Goal: Information Seeking & Learning: Learn about a topic

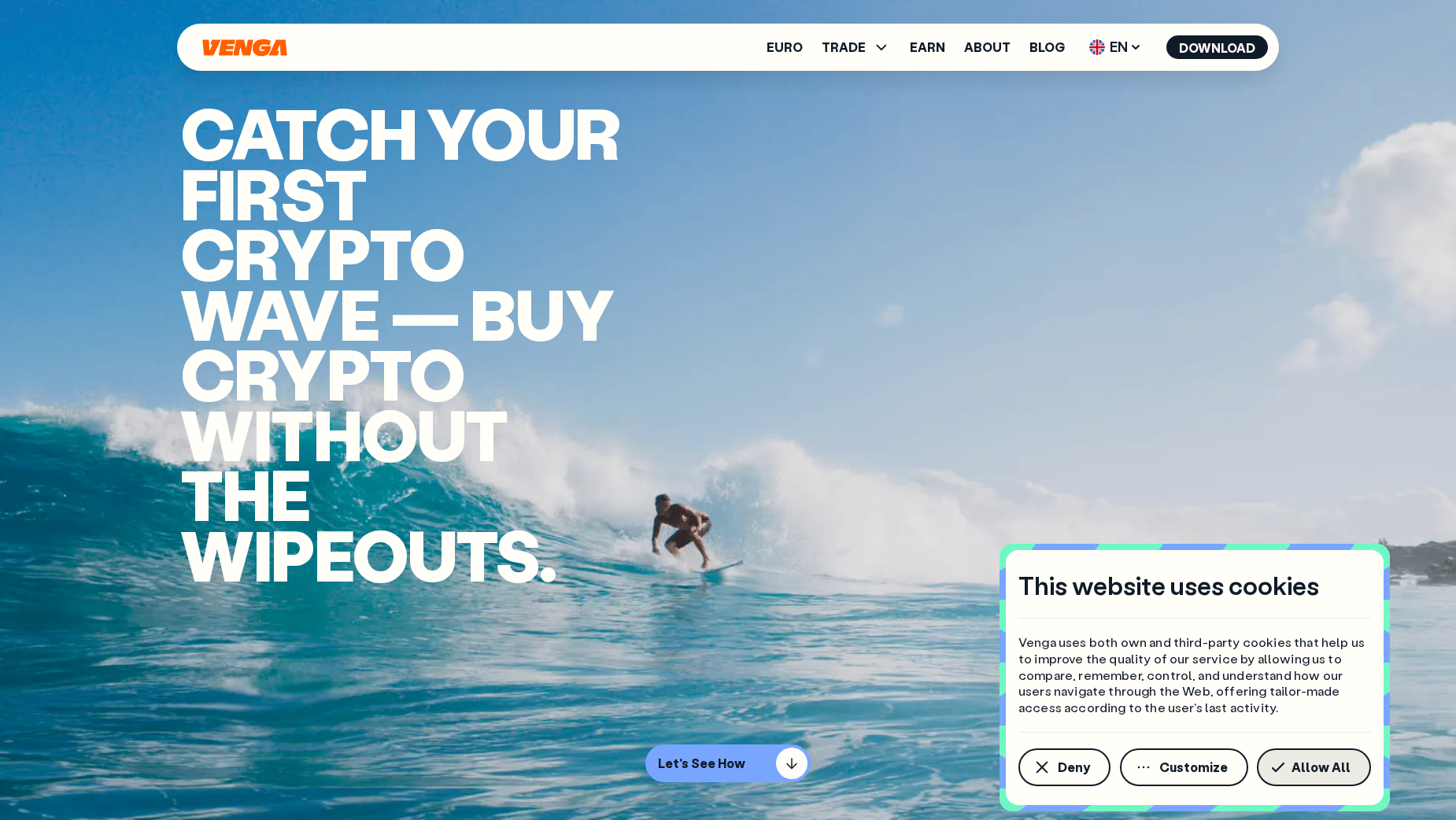
click at [1340, 766] on span "Allow All" at bounding box center [1321, 766] width 59 height 13
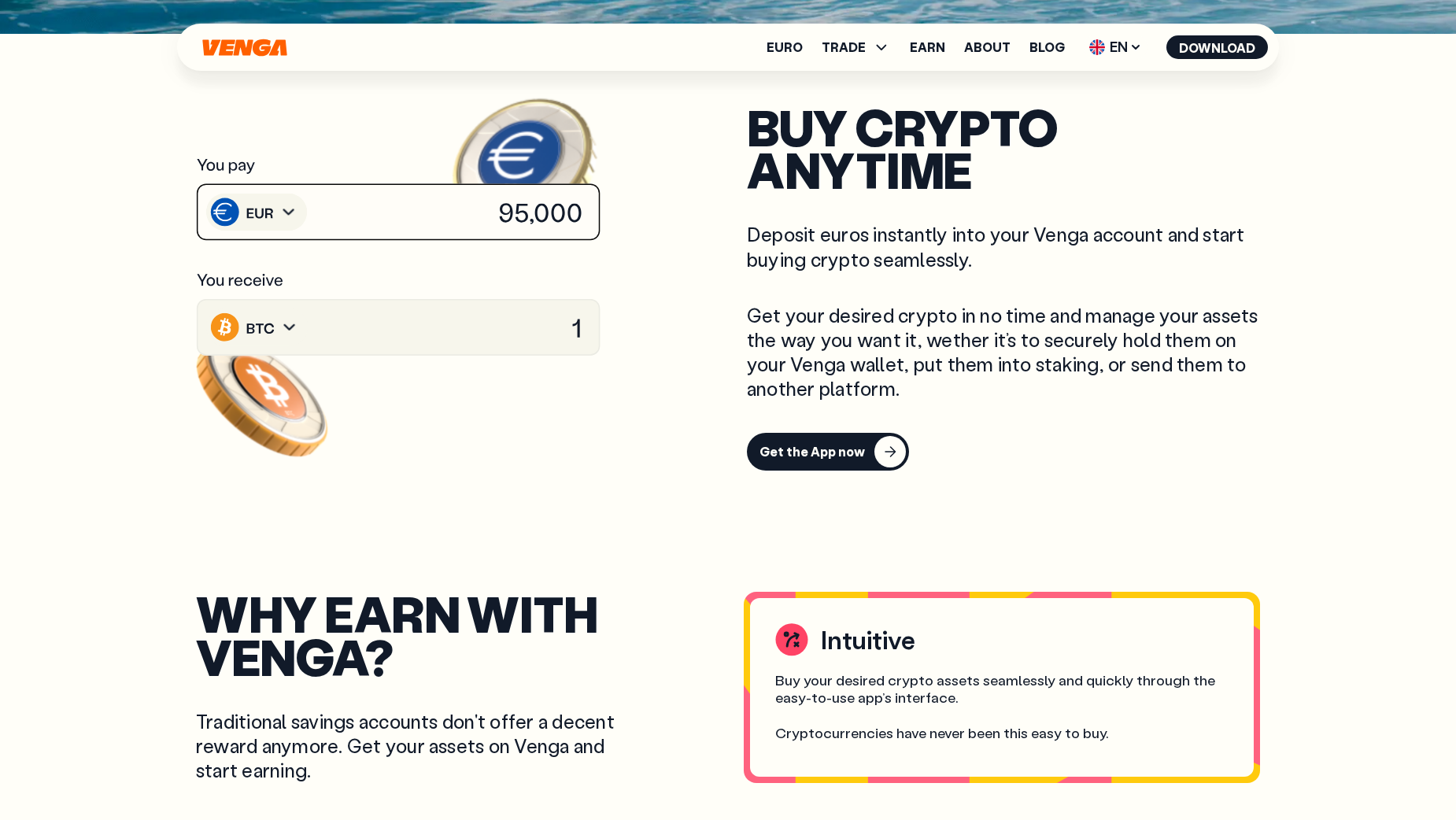
scroll to position [787, 0]
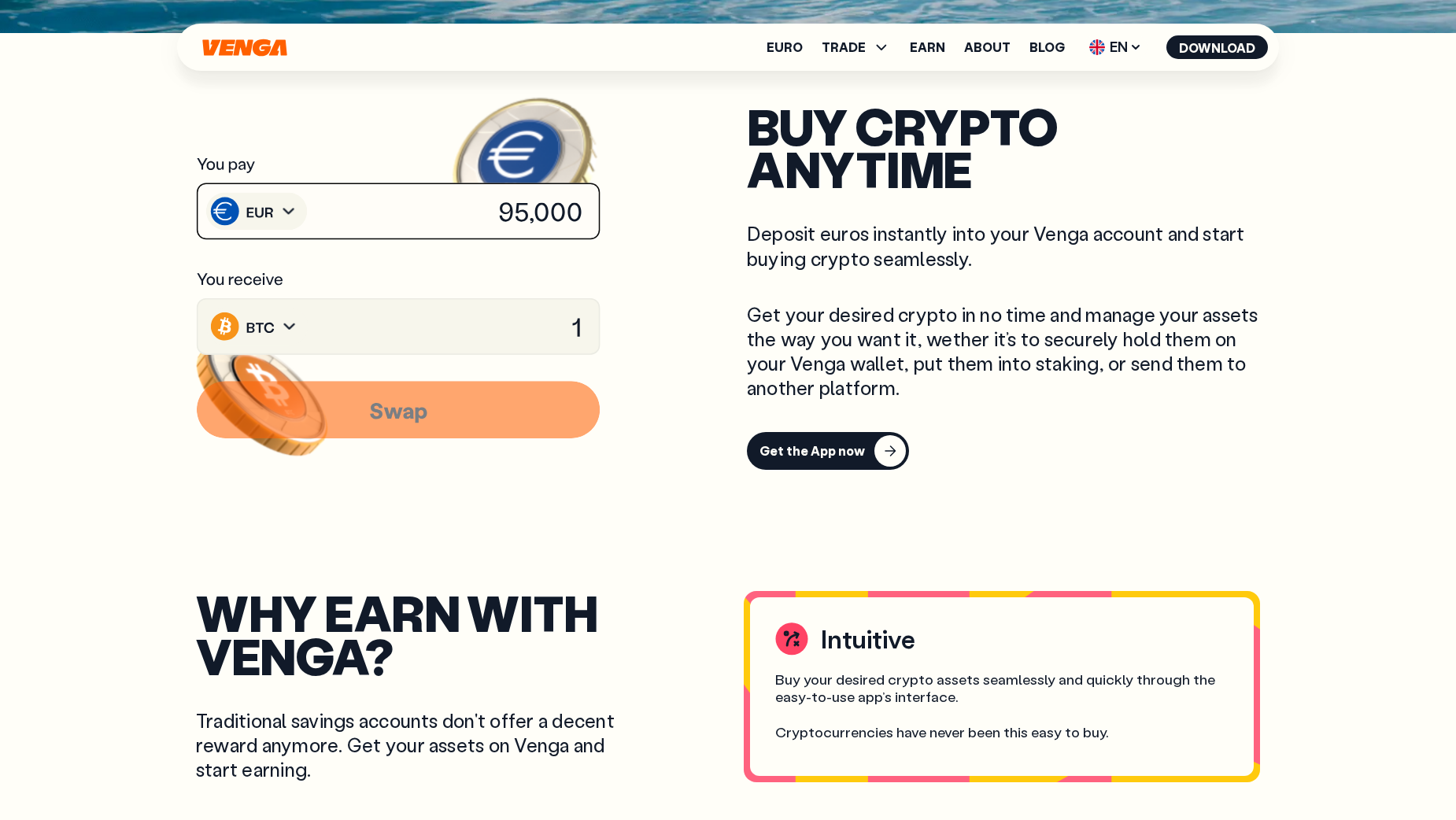
drag, startPoint x: 570, startPoint y: 336, endPoint x: 548, endPoint y: 330, distance: 22.8
click at [567, 334] on image at bounding box center [528, 407] width 164 height 150
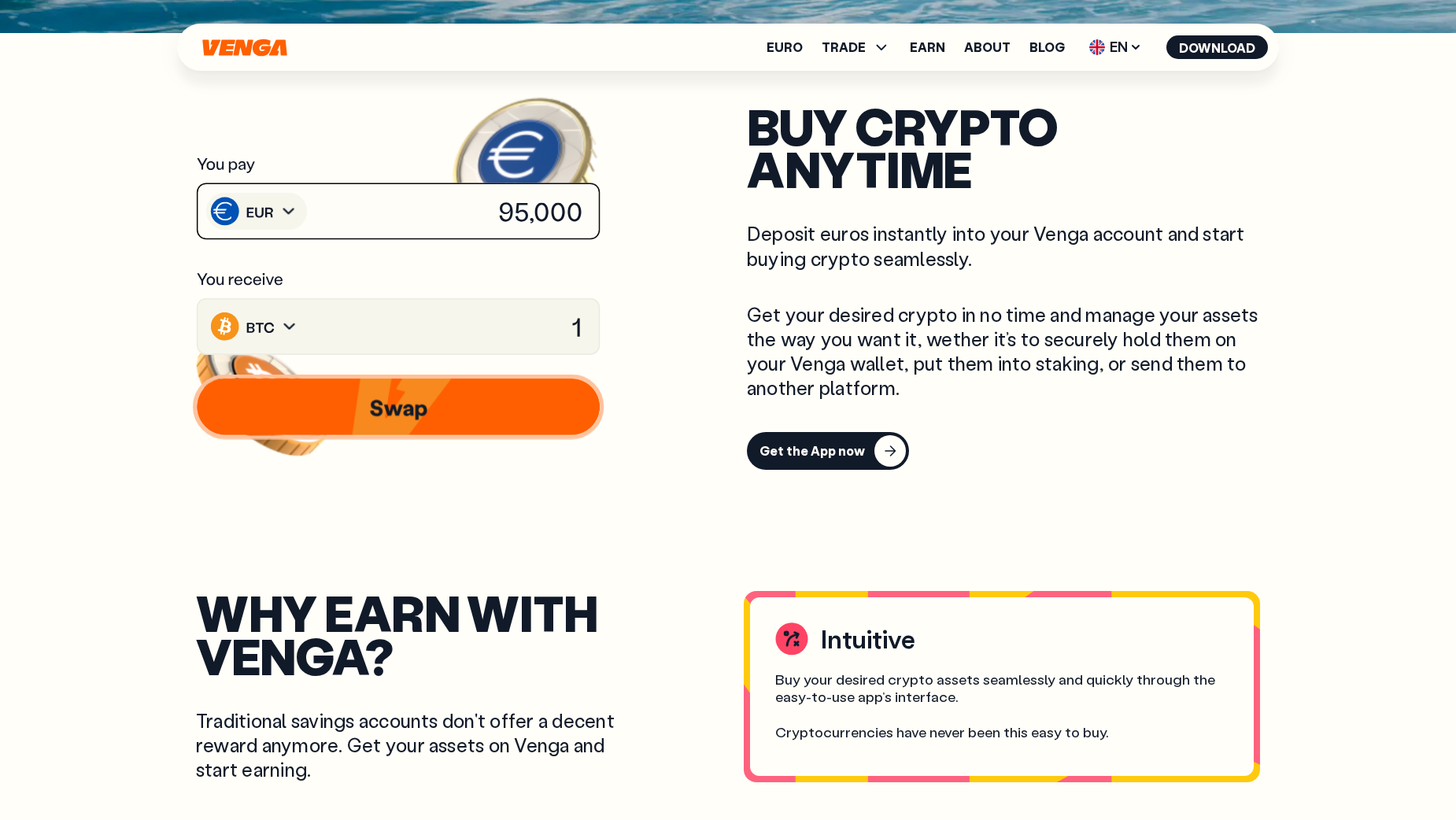
click at [499, 213] on image at bounding box center [567, 200] width 141 height 130
click at [302, 212] on image at bounding box center [261, 161] width 153 height 142
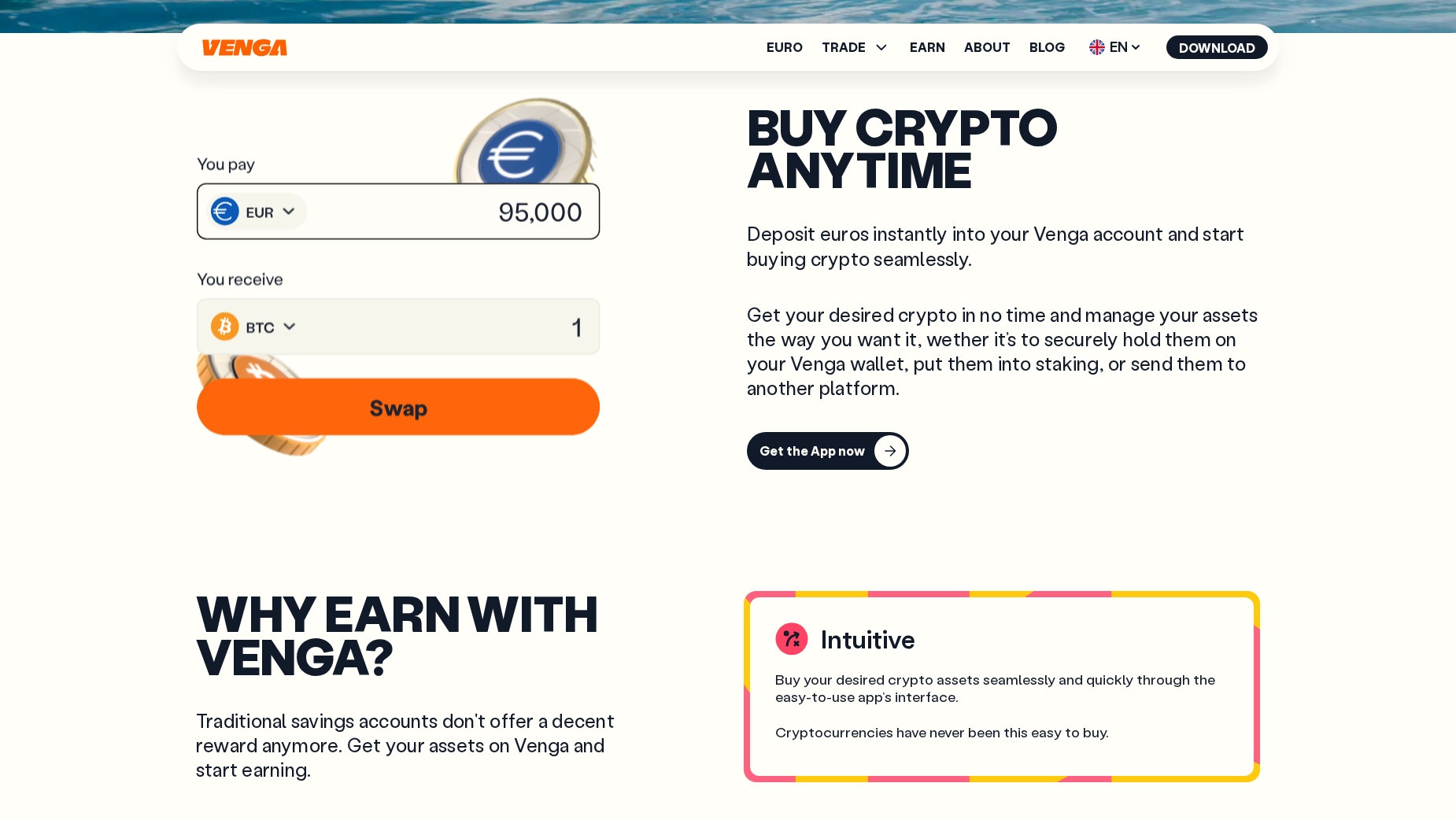
click at [416, 205] on icon at bounding box center [398, 211] width 406 height 59
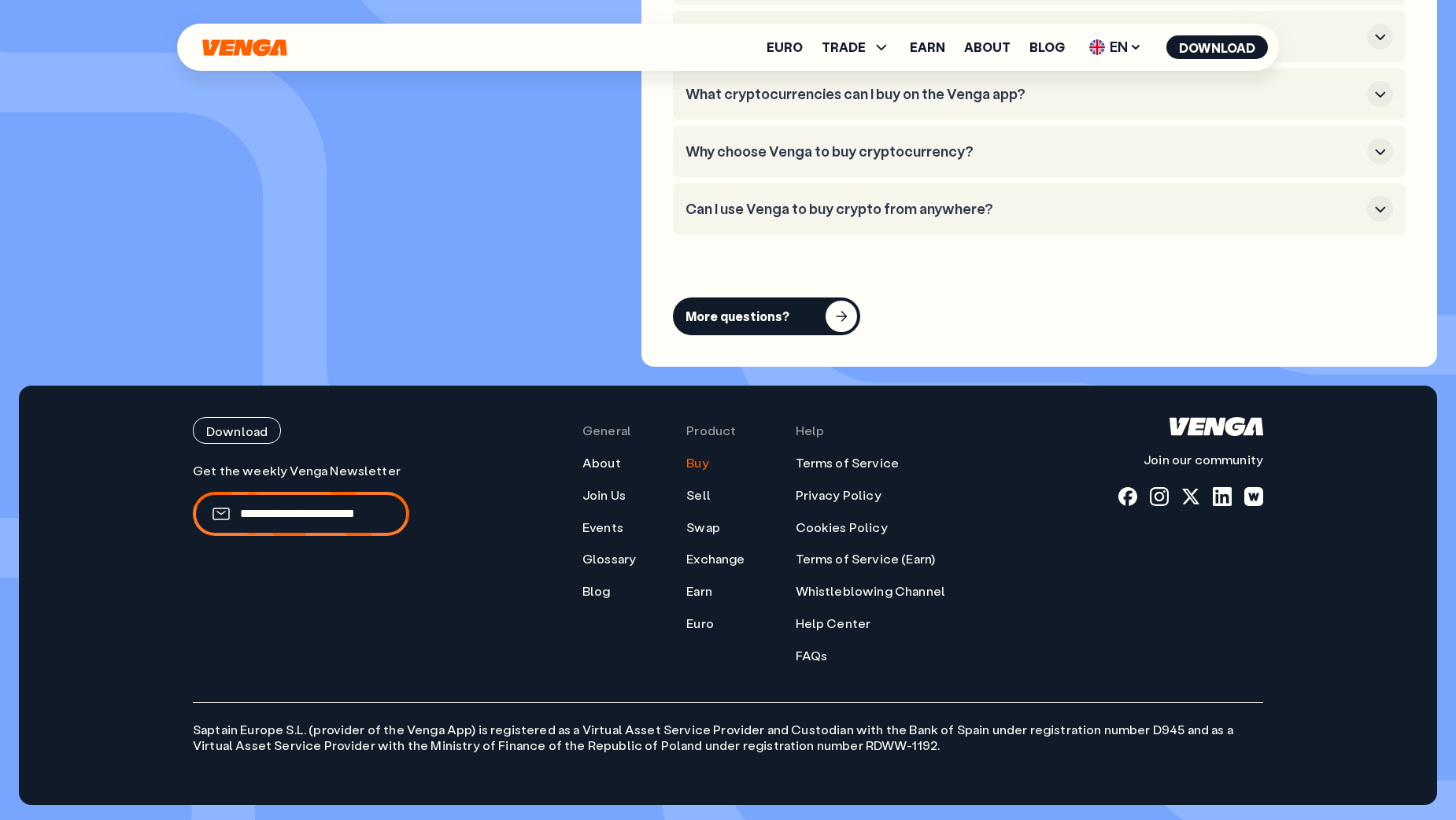
scroll to position [4762, 0]
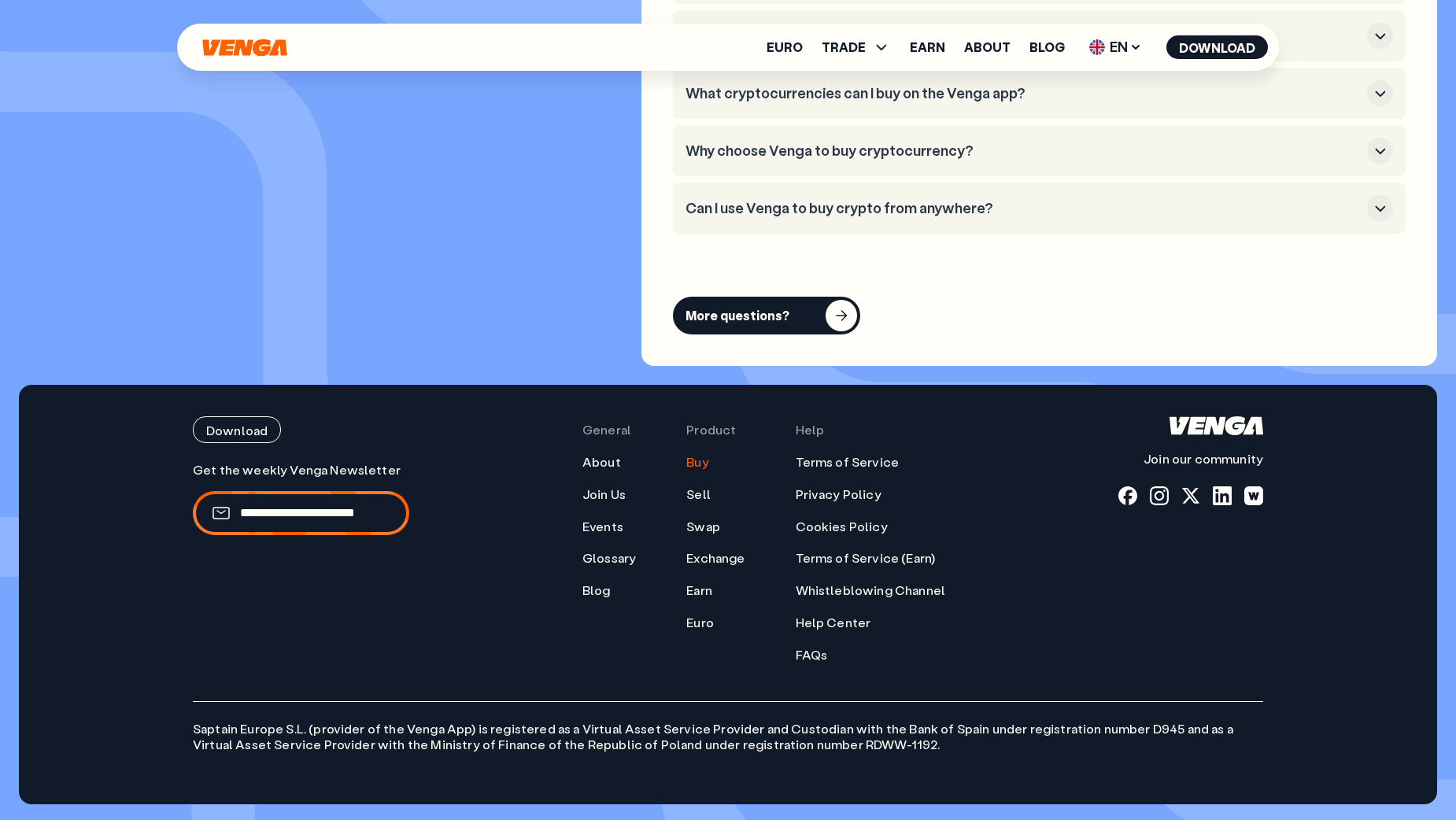
click at [708, 464] on link "Buy" at bounding box center [697, 462] width 22 height 17
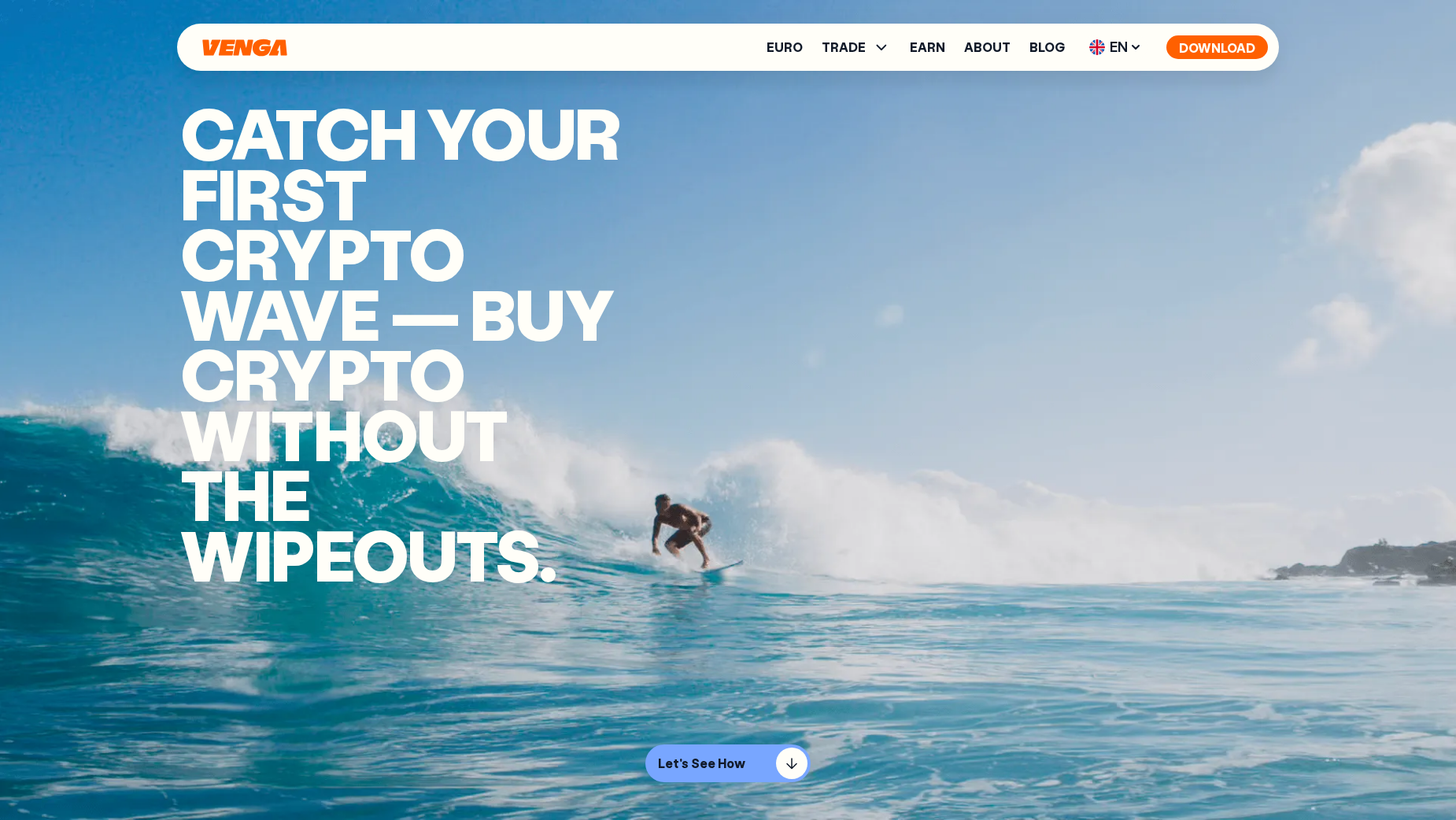
click at [1216, 46] on button "Download" at bounding box center [1217, 47] width 102 height 23
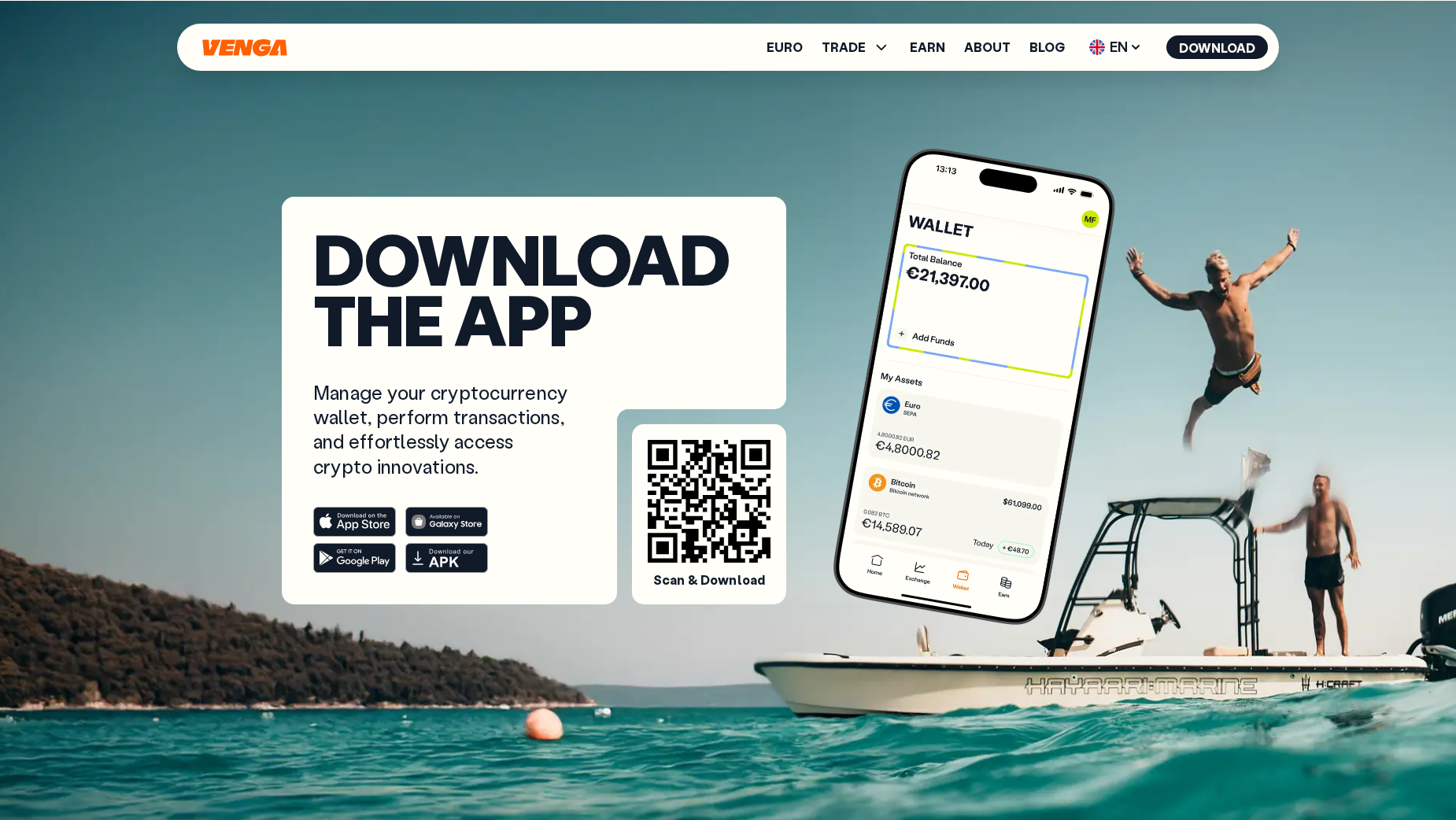
click at [786, 44] on link "Euro" at bounding box center [784, 47] width 36 height 13
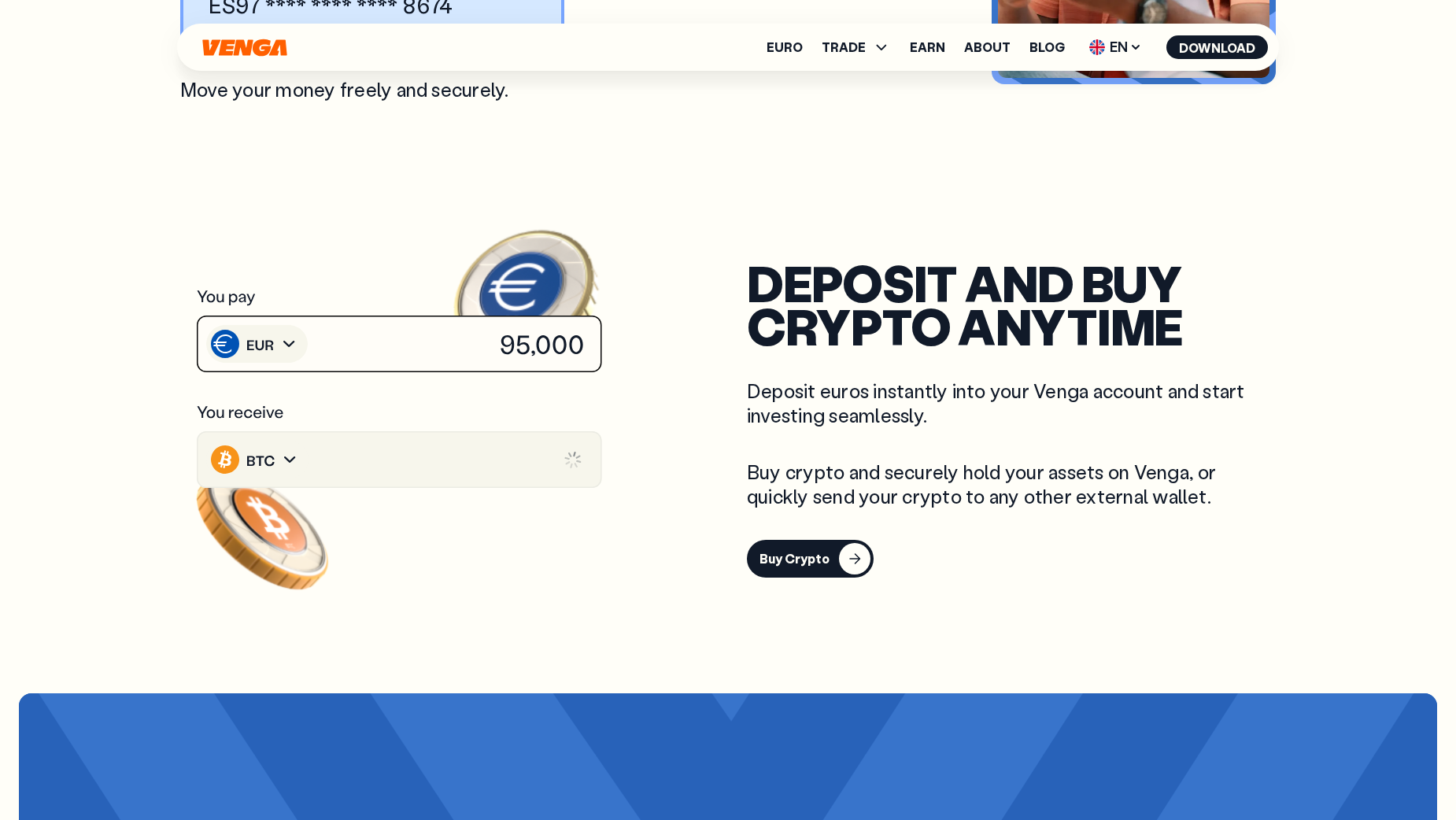
click at [379, 314] on icon at bounding box center [399, 344] width 407 height 59
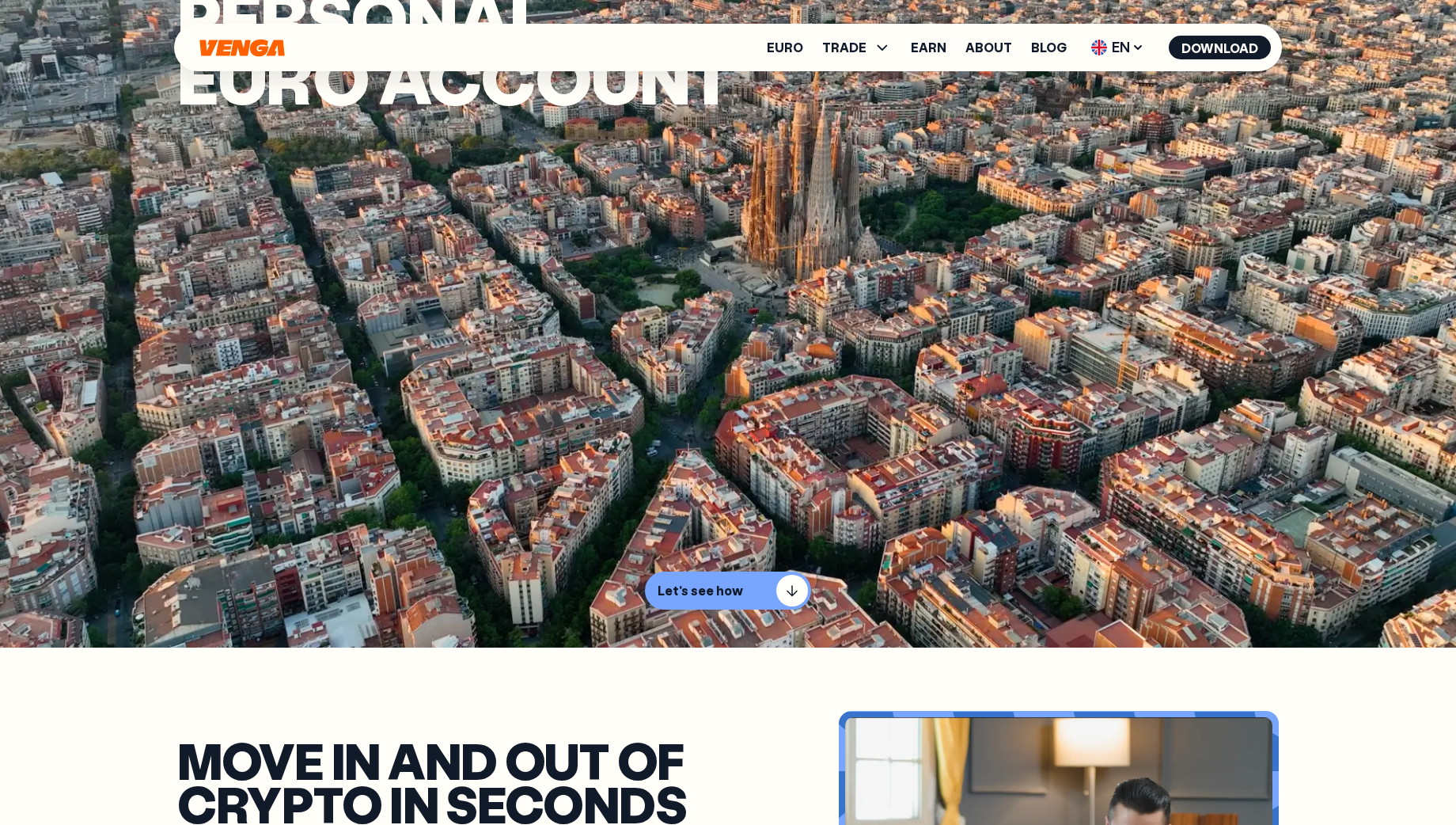
scroll to position [149, 0]
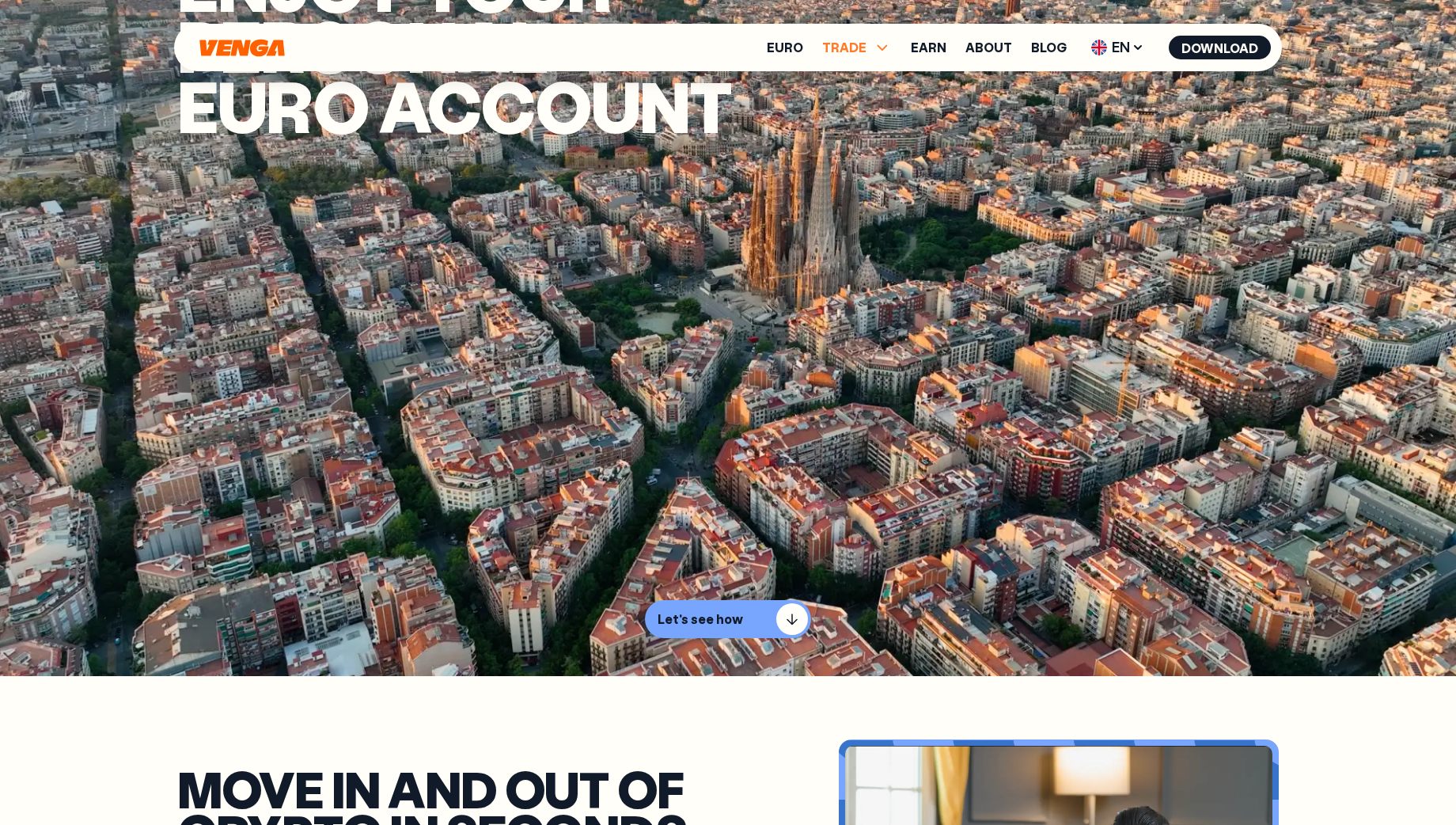
click at [871, 47] on span "TRADE" at bounding box center [856, 47] width 70 height 19
click at [858, 79] on link "Buy" at bounding box center [856, 82] width 23 height 17
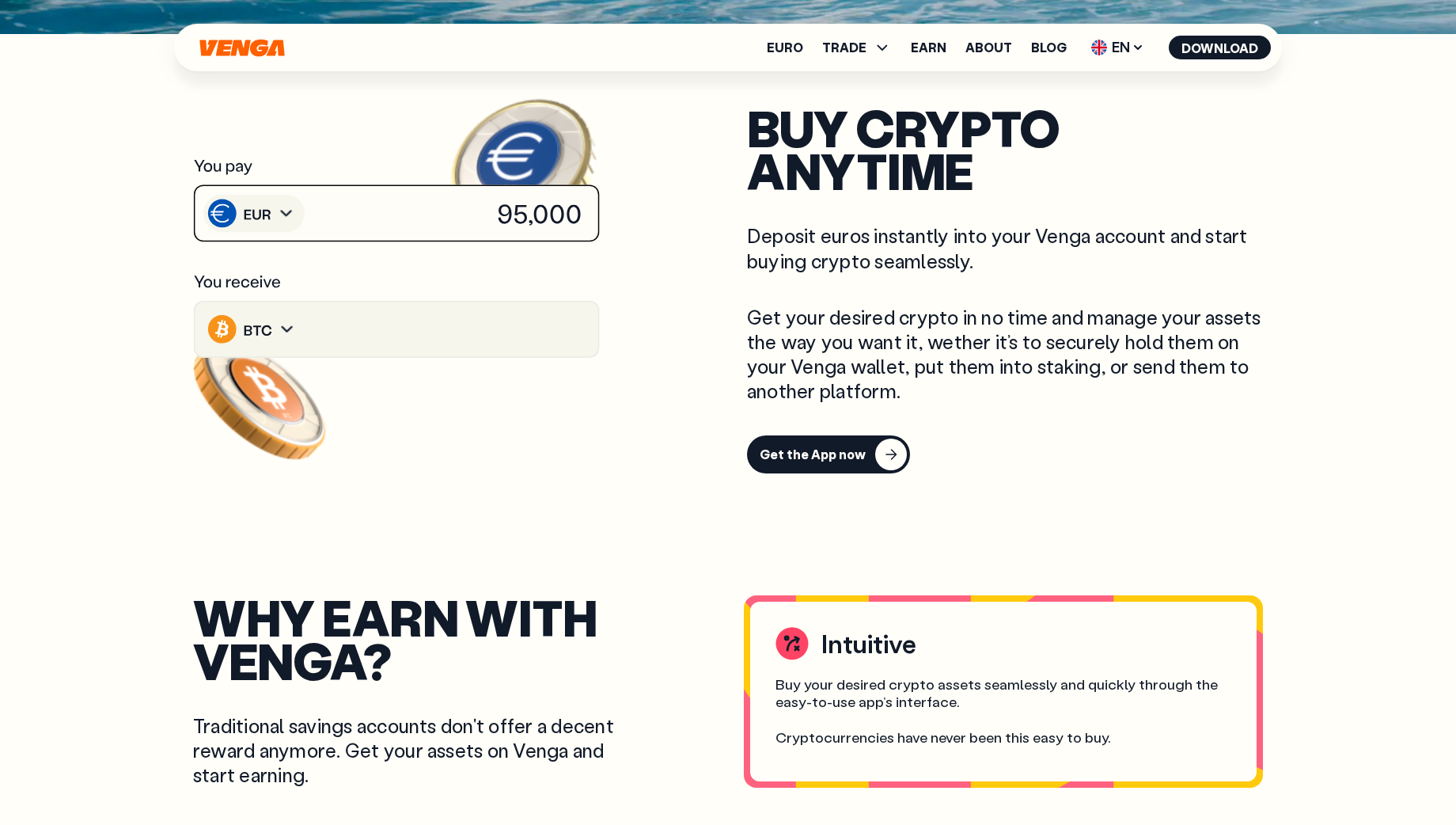
scroll to position [792, 0]
drag, startPoint x: 743, startPoint y: 129, endPoint x: 1021, endPoint y: 203, distance: 287.7
click at [1021, 203] on div "buy crypto anytime Deposit euros instantly into your Venga account and start bu…" at bounding box center [728, 288] width 1102 height 384
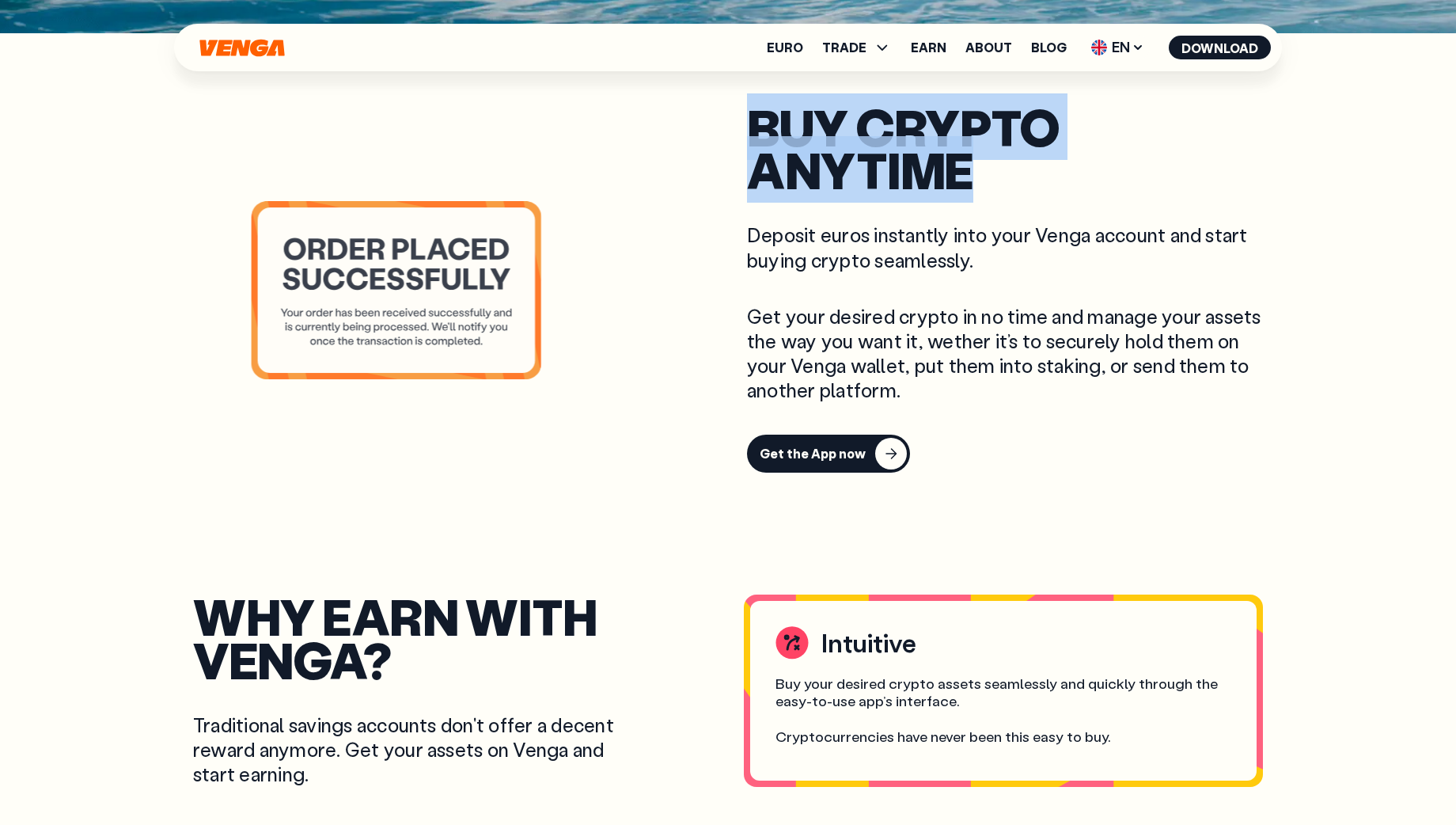
click at [998, 521] on section "buy crypto anytime Deposit euros instantly into your Venga account and start bu…" at bounding box center [728, 289] width 1102 height 511
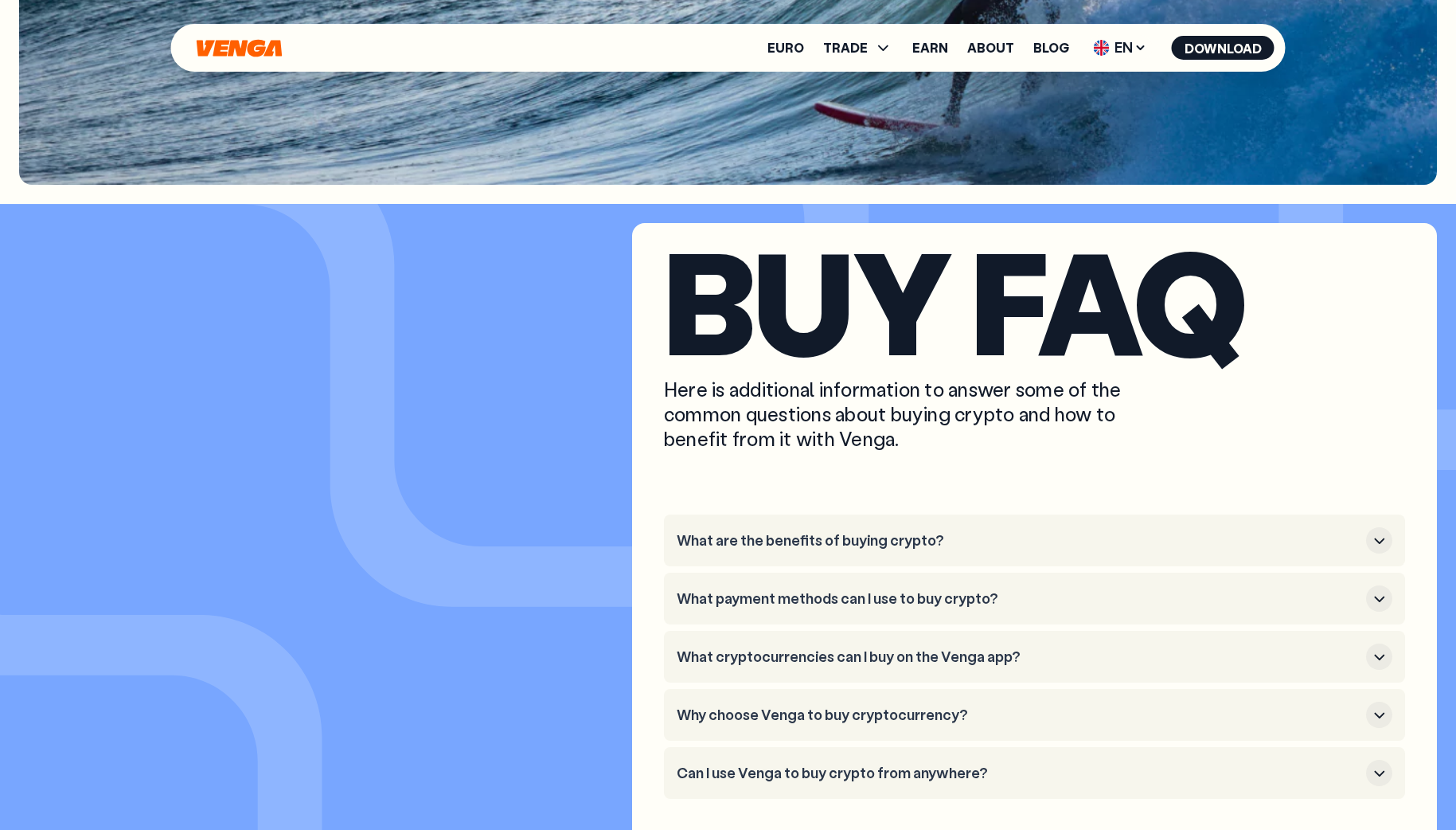
scroll to position [4409, 0]
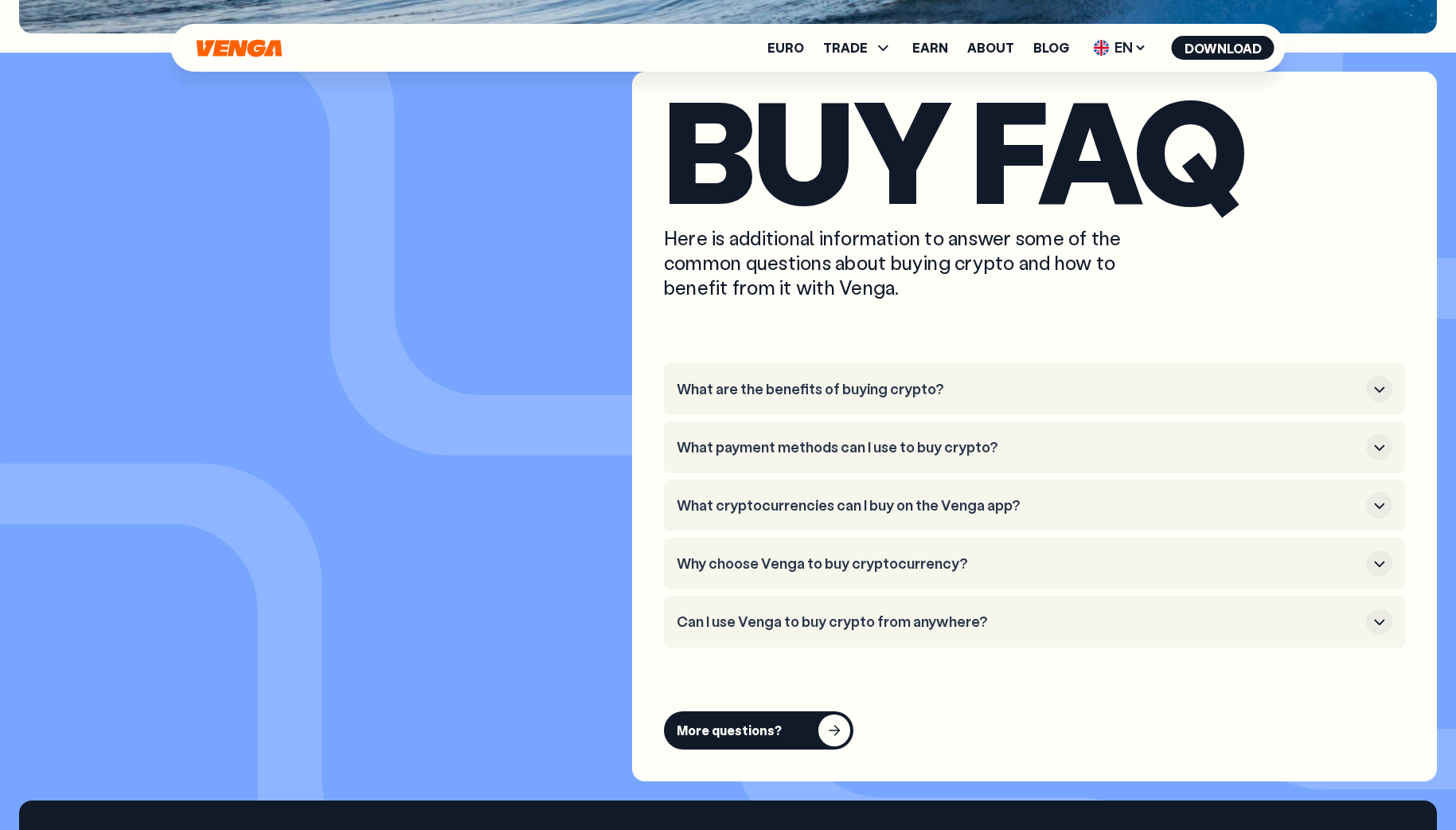
click at [1023, 517] on button "What cryptocurrencies can I buy on the Venga app?" at bounding box center [1034, 505] width 716 height 27
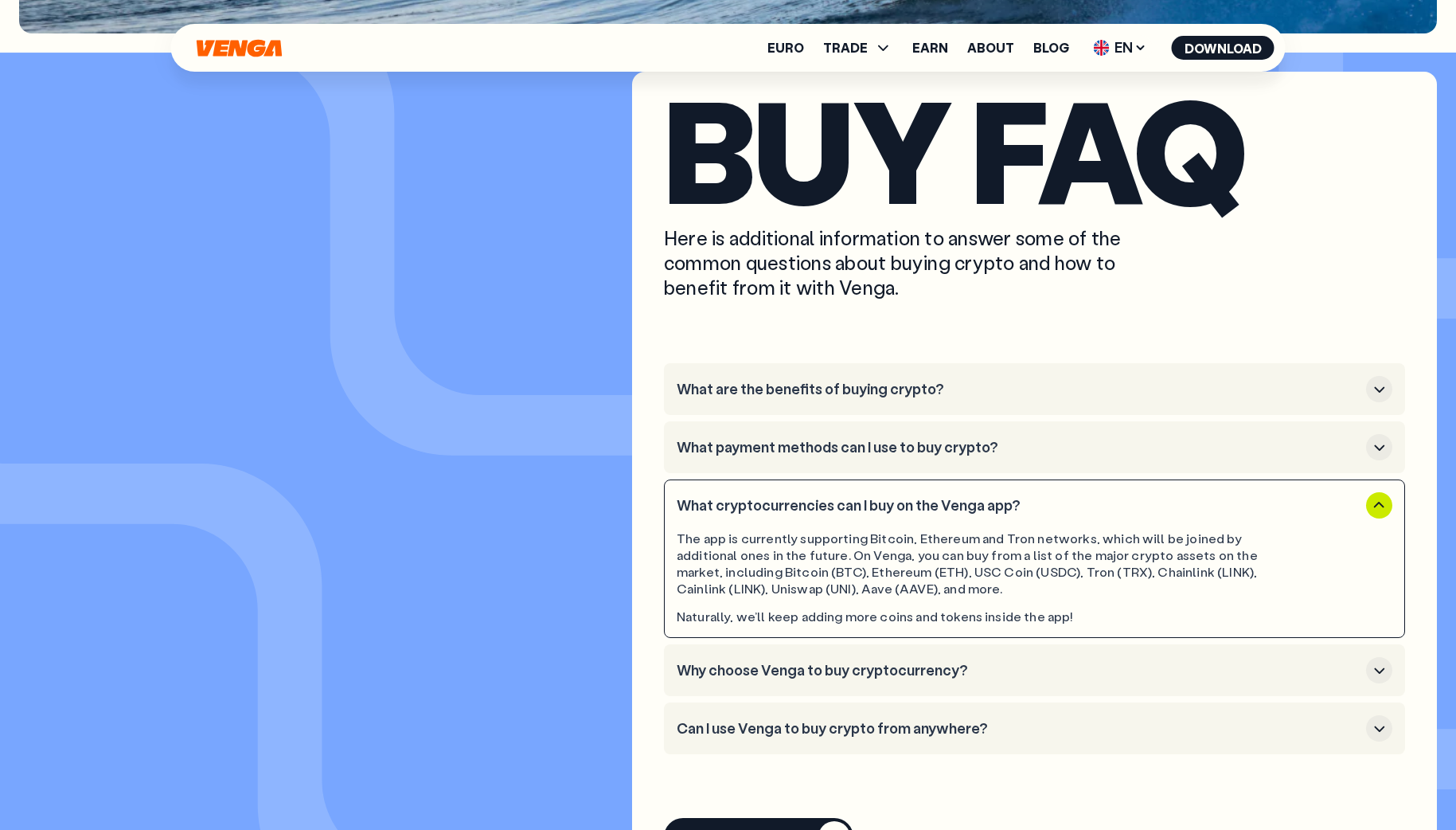
click at [987, 447] on h3 "What payment methods can I use to buy crypto?" at bounding box center [1017, 448] width 683 height 18
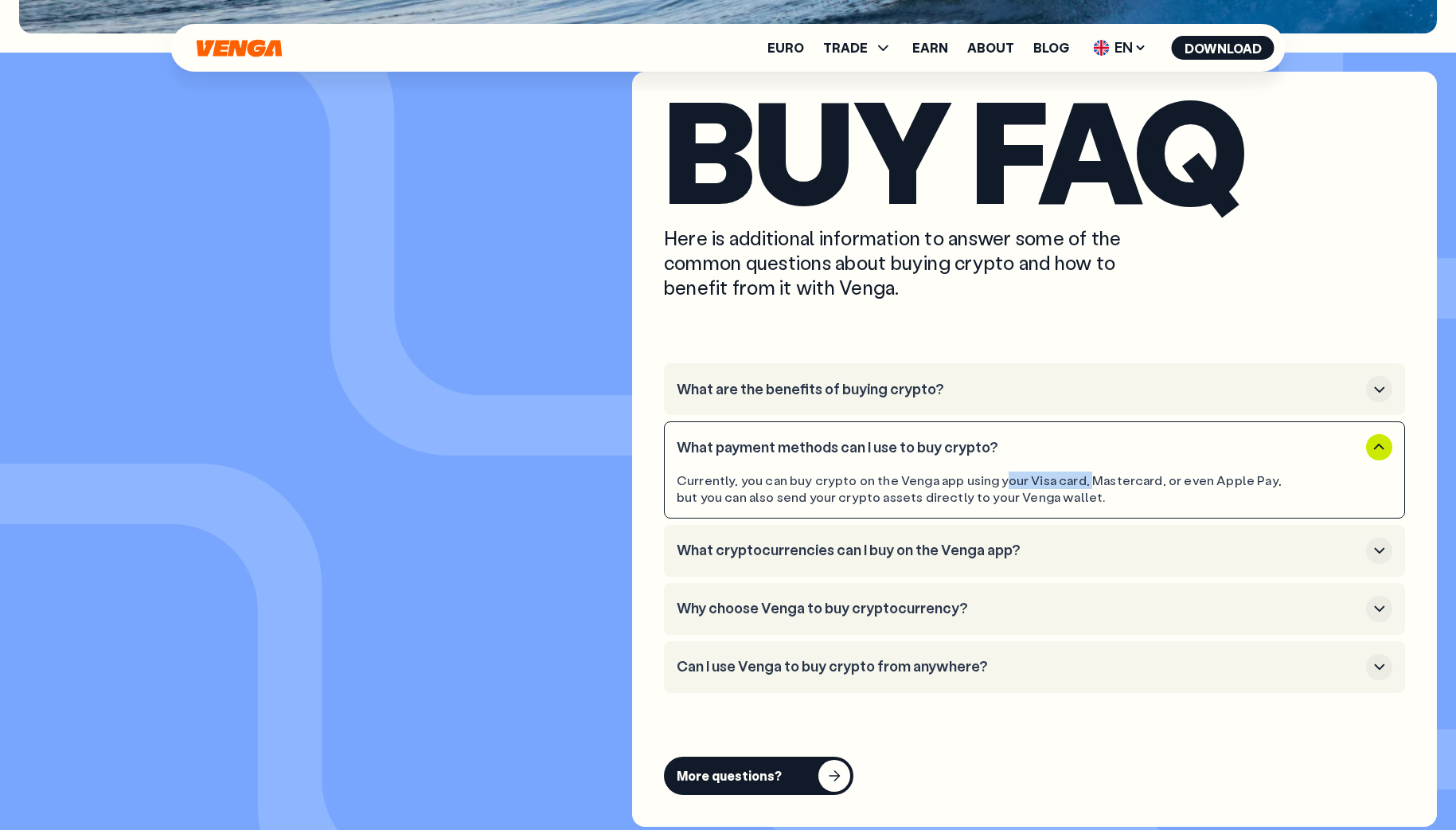
drag, startPoint x: 999, startPoint y: 481, endPoint x: 1087, endPoint y: 483, distance: 88.0
click at [1087, 483] on div "Currently, you can buy crypto on the Venga app using your Visa card, Mastercard…" at bounding box center [989, 489] width 625 height 34
click at [880, 465] on div "Currently, you can buy crypto on the Venga app using your Visa card, Mastercard…" at bounding box center [1034, 483] width 716 height 45
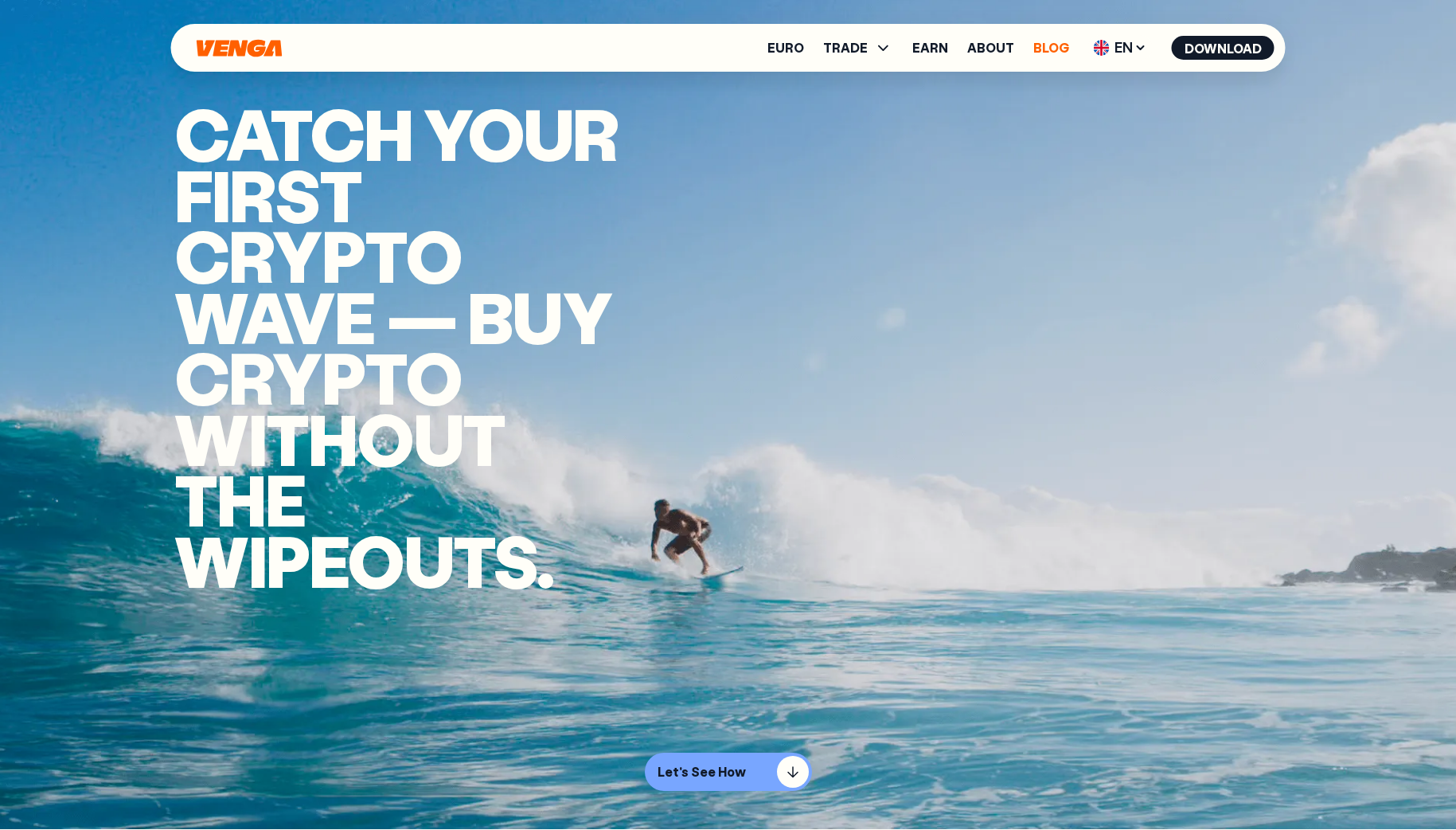
scroll to position [0, 0]
click at [1056, 43] on link "Blog" at bounding box center [1051, 47] width 36 height 13
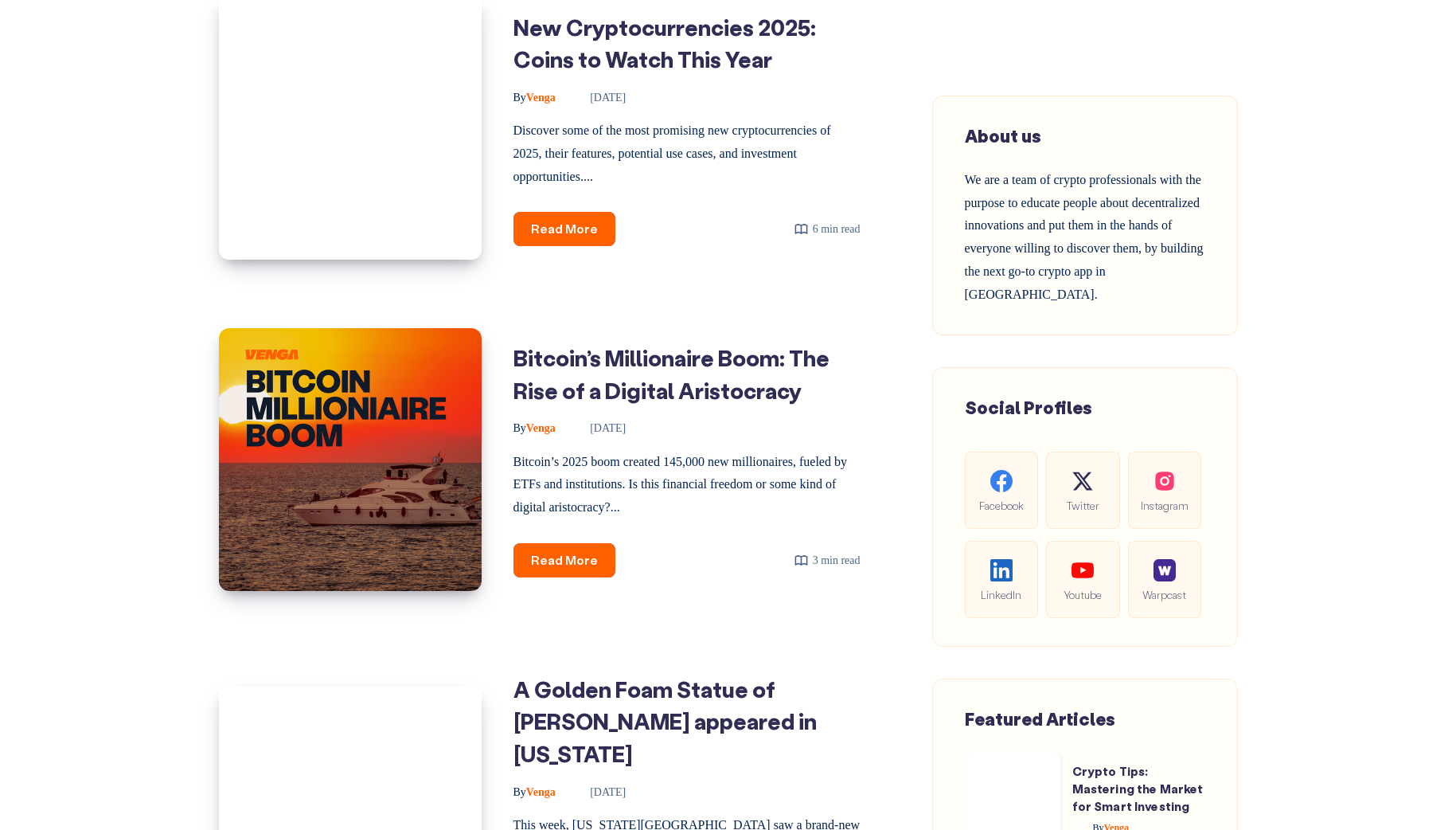
scroll to position [858, 0]
